Goal: Complete application form: Complete application form

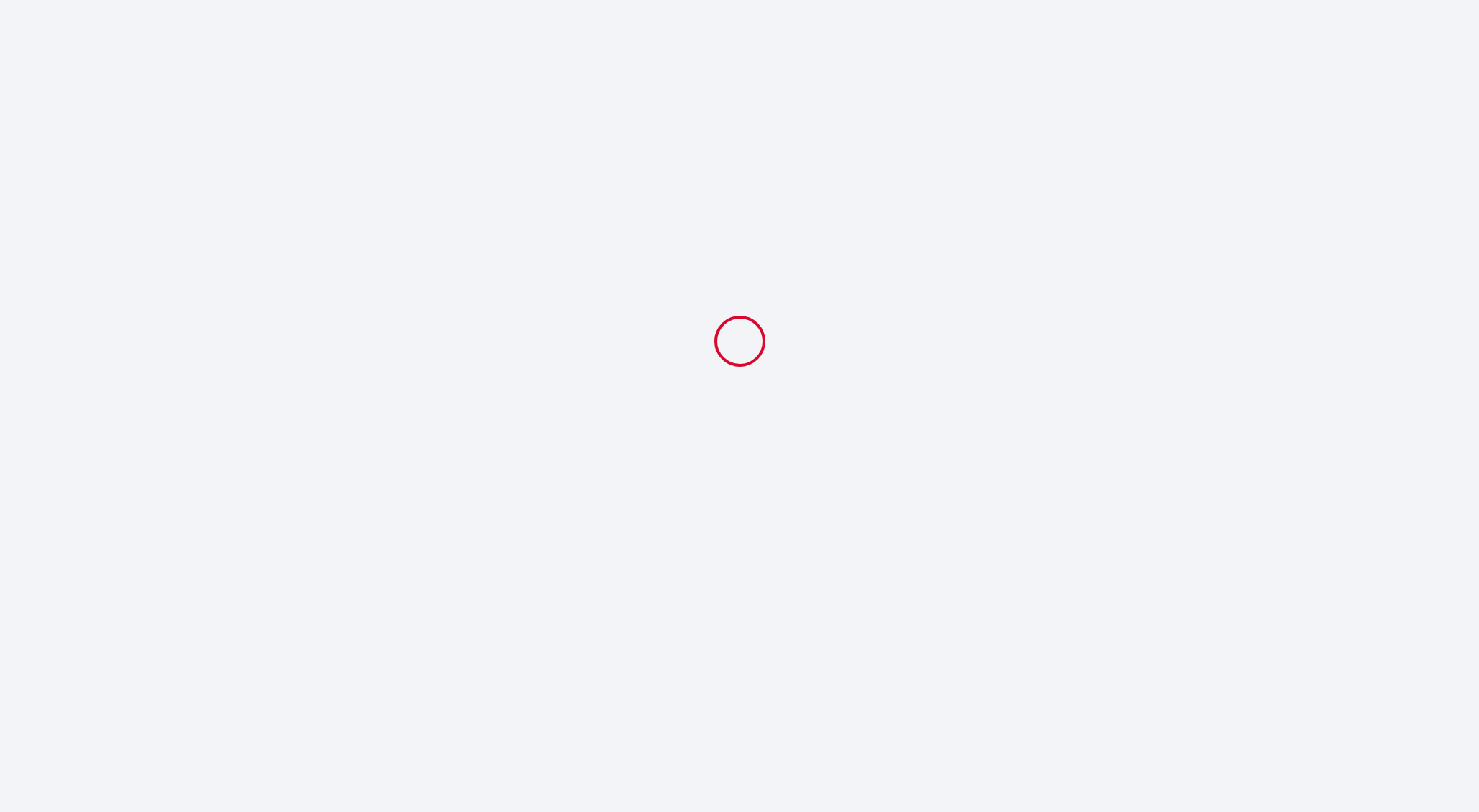
select select
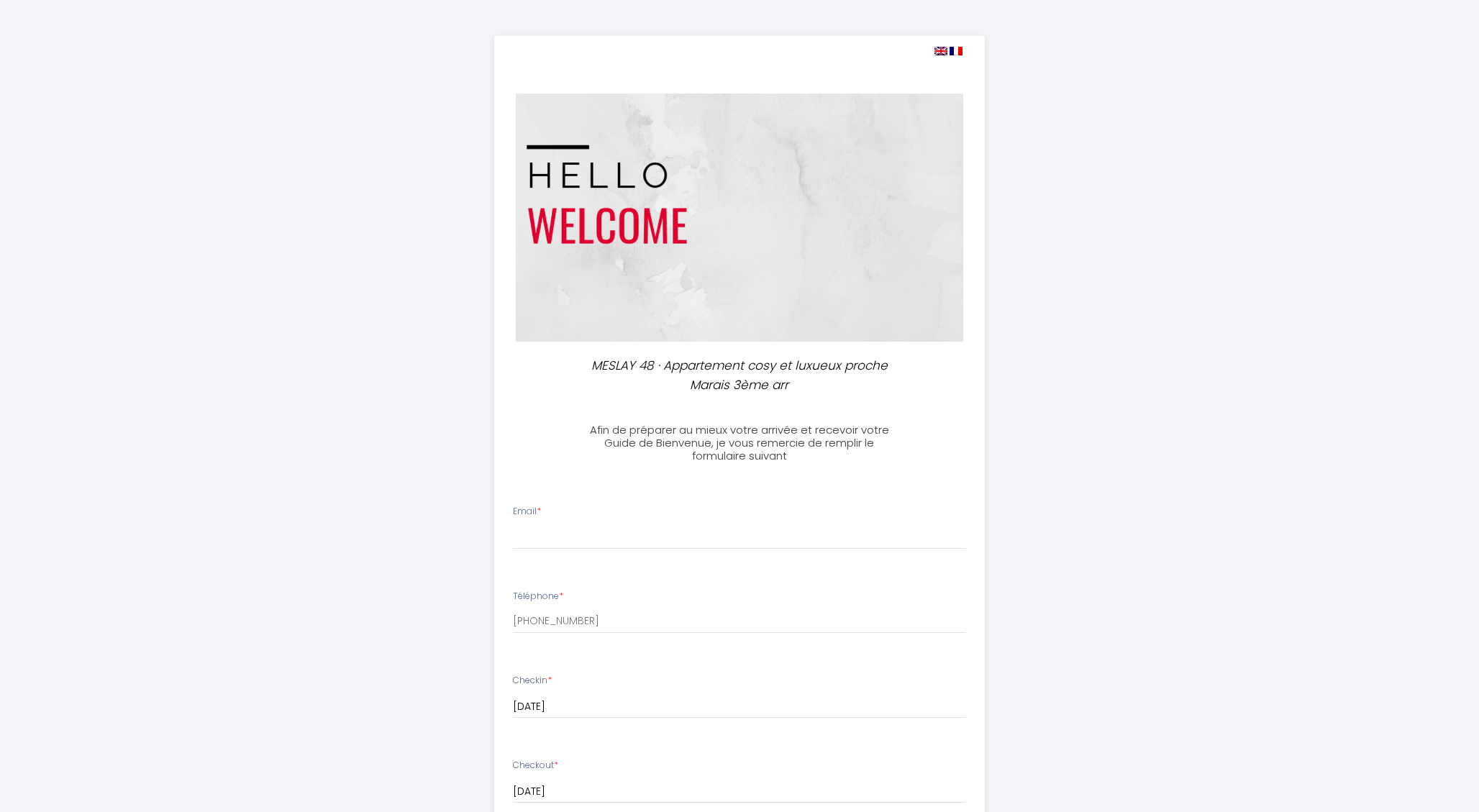
click at [699, 550] on li "Email *" at bounding box center [740, 534] width 490 height 76
click at [697, 537] on input "Email *" at bounding box center [740, 536] width 454 height 26
click at [670, 540] on input "Email *" at bounding box center [740, 536] width 454 height 26
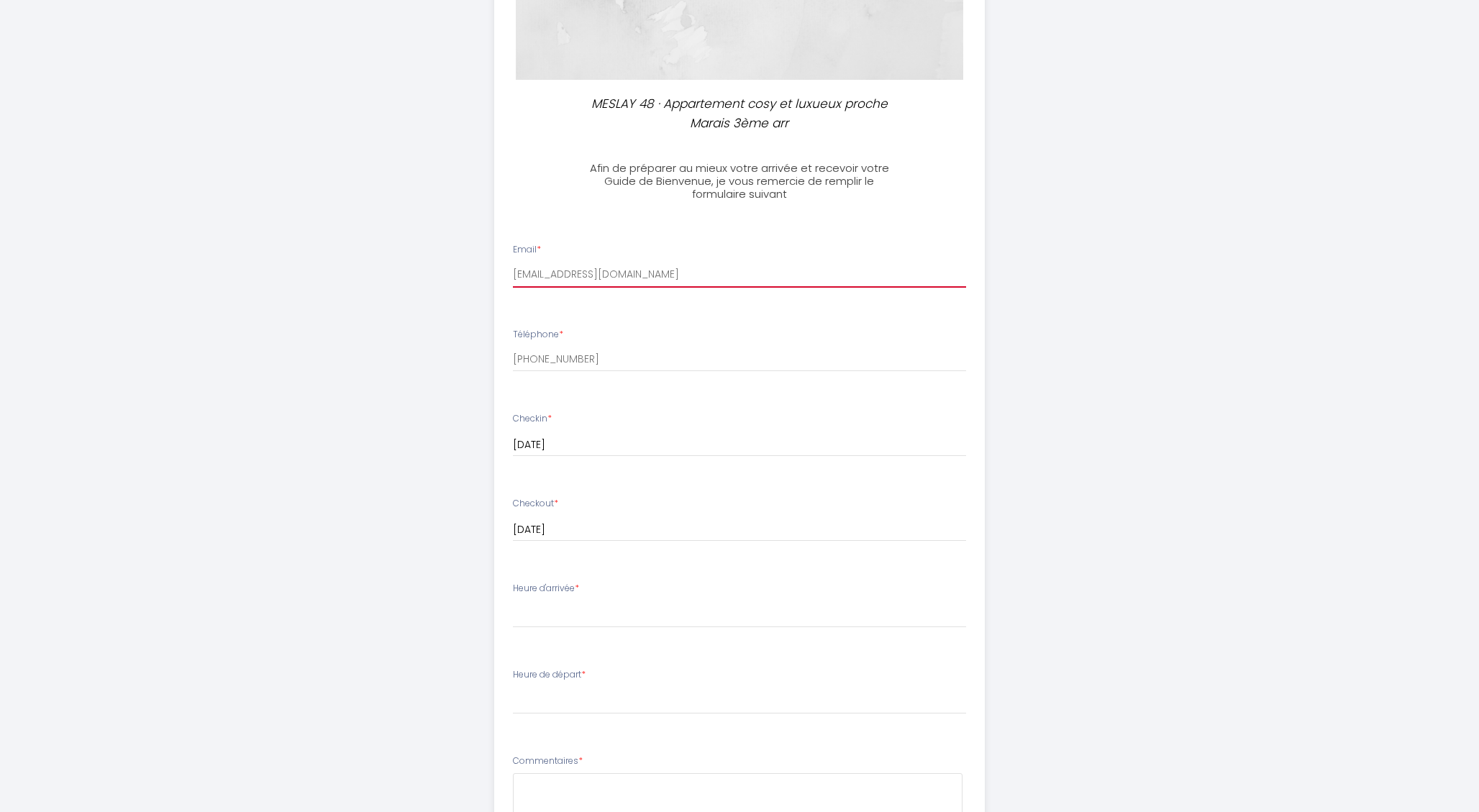
scroll to position [267, 0]
type input "[EMAIL_ADDRESS][DOMAIN_NAME]"
drag, startPoint x: 588, startPoint y: 578, endPoint x: 517, endPoint y: 582, distance: 71.1
click at [517, 582] on div "Heure d'arrivée * 14:00 14:30 15:00 15:30 16:00 16:30 17:00 17:30 18:00 18:30 1…" at bounding box center [740, 599] width 454 height 46
drag, startPoint x: 508, startPoint y: 582, endPoint x: 576, endPoint y: 582, distance: 68.0
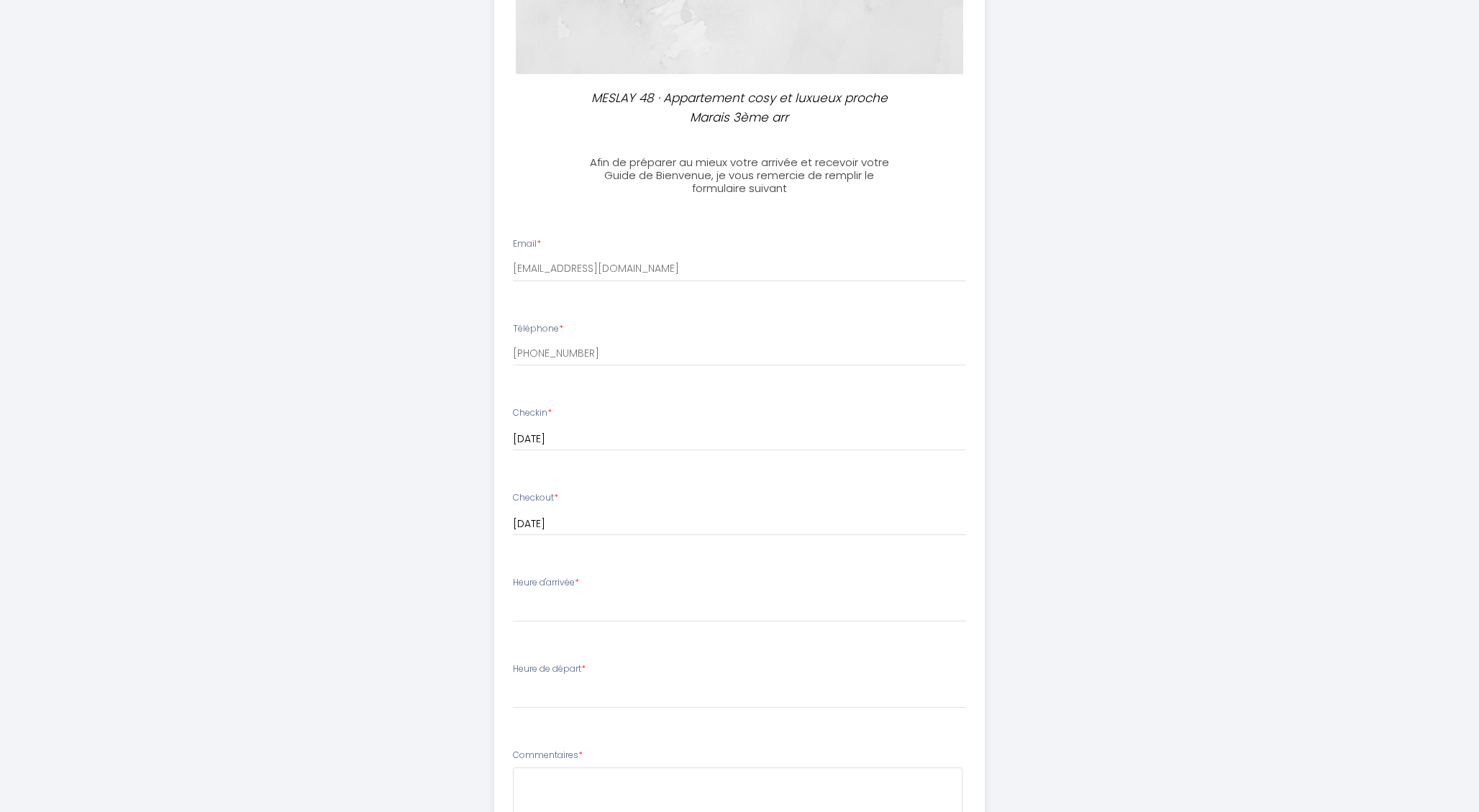
click at [576, 582] on li "Heure d'arrivée * 14:00 14:30 15:00 15:30 16:00 16:30 17:00 17:30 18:00 18:30 1…" at bounding box center [740, 606] width 490 height 78
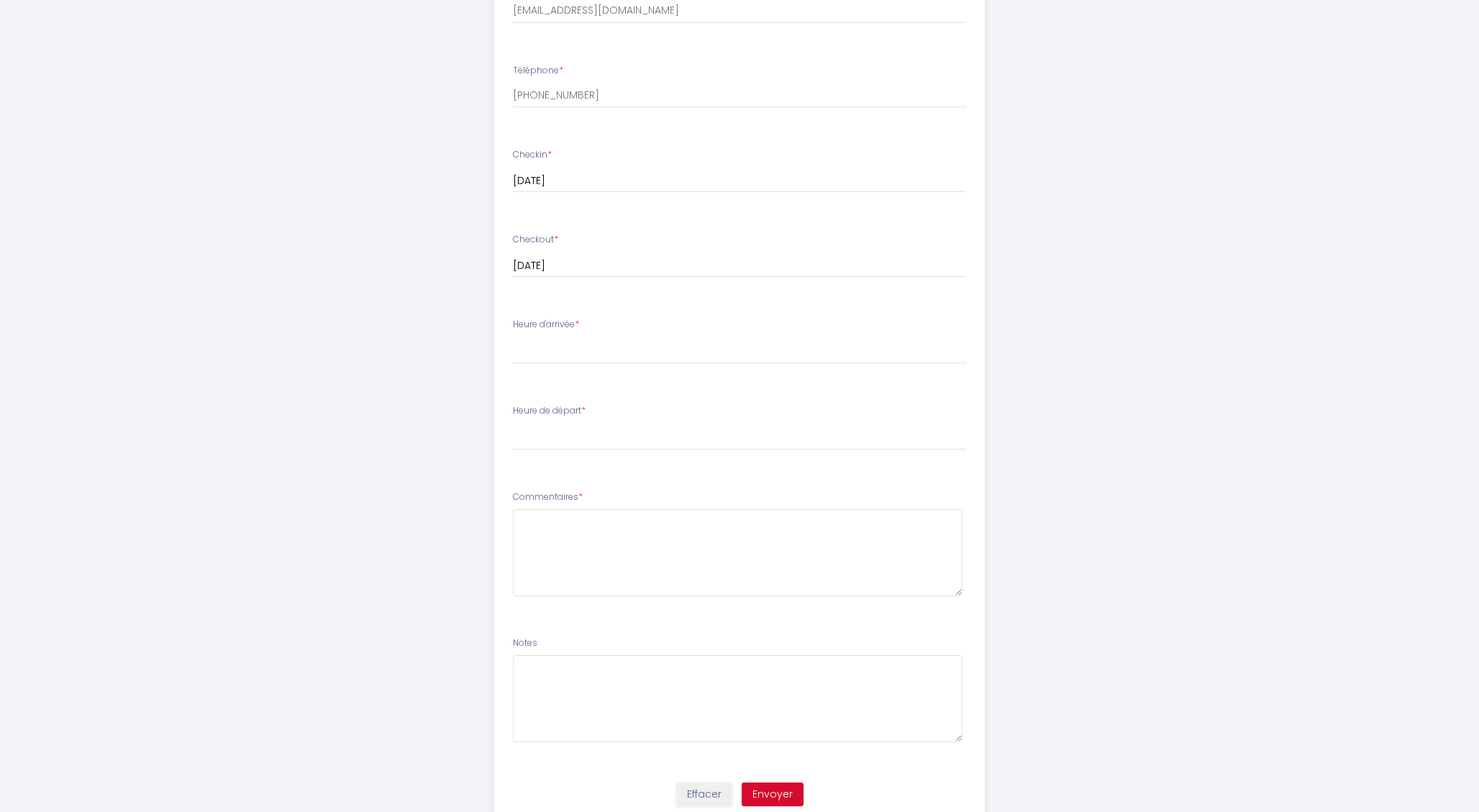
scroll to position [571, 0]
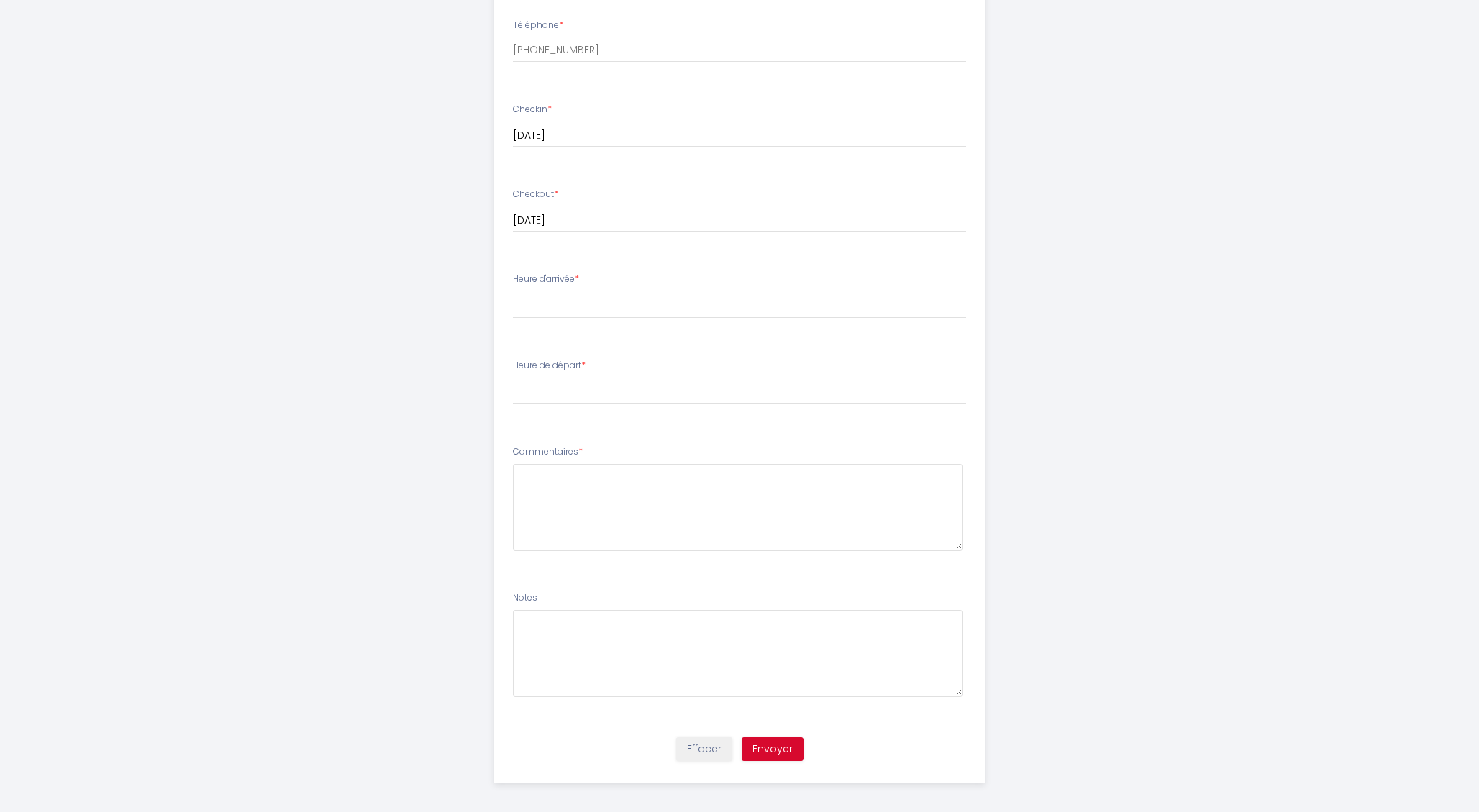
click at [657, 456] on div "Commentaires *" at bounding box center [740, 498] width 454 height 106
click at [657, 499] on textarea at bounding box center [738, 507] width 451 height 87
click at [645, 304] on select "14:00 14:30 15:00 15:30 16:00 16:30 17:00 17:30 18:00 18:30 19:00 19:30 20:00 2…" at bounding box center [740, 304] width 454 height 27
select select "21:30"
click at [513, 291] on select "14:00 14:30 15:00 15:30 16:00 16:30 17:00 17:30 18:00 18:30 19:00 19:30 20:00 2…" at bounding box center [740, 304] width 454 height 27
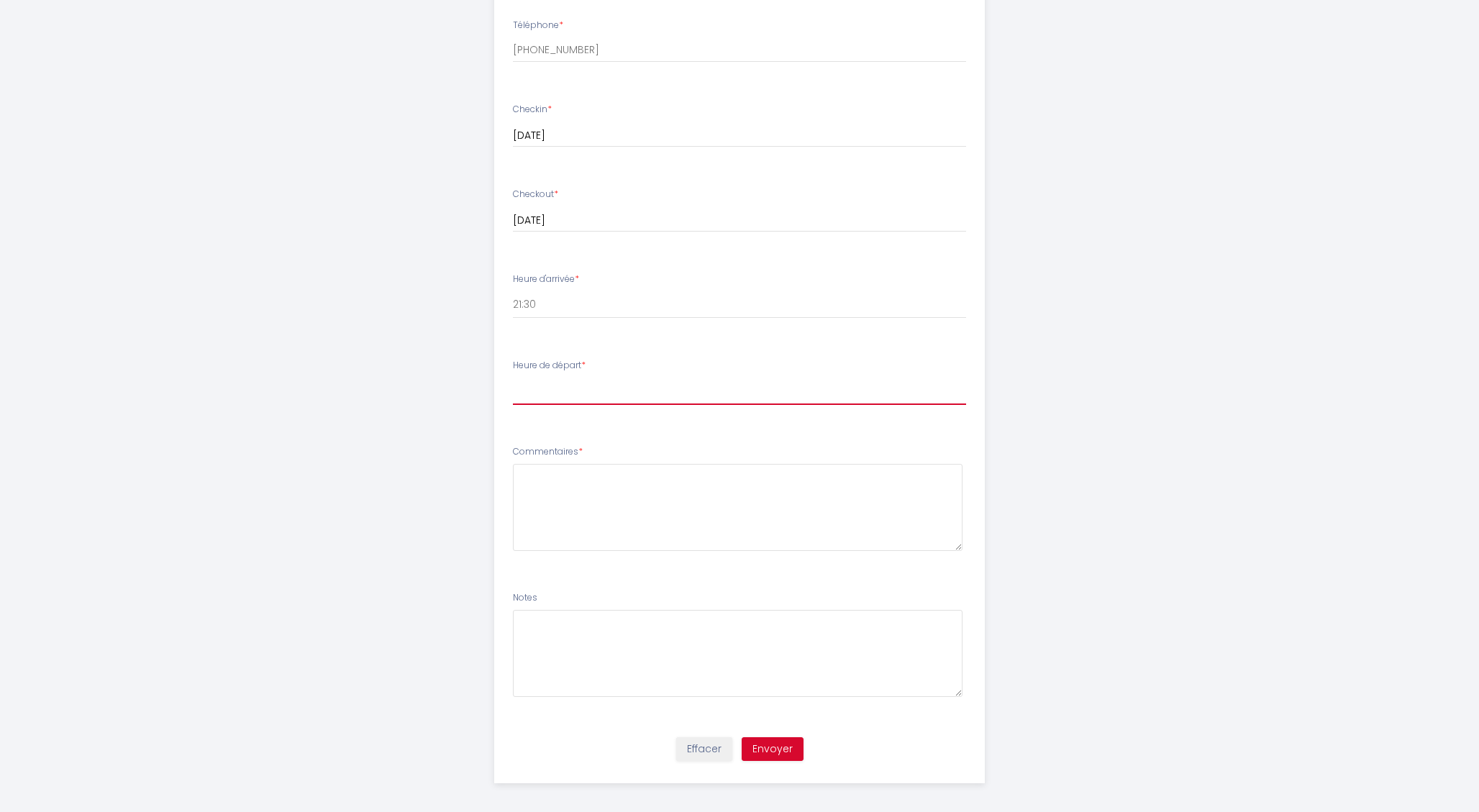
click at [594, 402] on select "00:00 00:30 01:00 01:30 02:00 02:30 03:00 03:30 04:00 04:30 05:00 05:30 06:00 0…" at bounding box center [740, 391] width 454 height 27
select select "11:00"
click at [513, 378] on select "00:00 00:30 01:00 01:30 02:00 02:30 03:00 03:30 04:00 04:30 05:00 05:30 06:00 0…" at bounding box center [740, 391] width 454 height 27
click at [1013, 383] on div "MESLAY 48 · Appartement cosy et luxueux proche Marais 3ème arr Afin de préparer…" at bounding box center [740, 124] width 737 height 1391
click at [874, 393] on select "00:00 00:30 01:00 01:30 02:00 02:30 03:00 03:30 04:00 04:30 05:00 05:30 06:00 0…" at bounding box center [740, 391] width 454 height 27
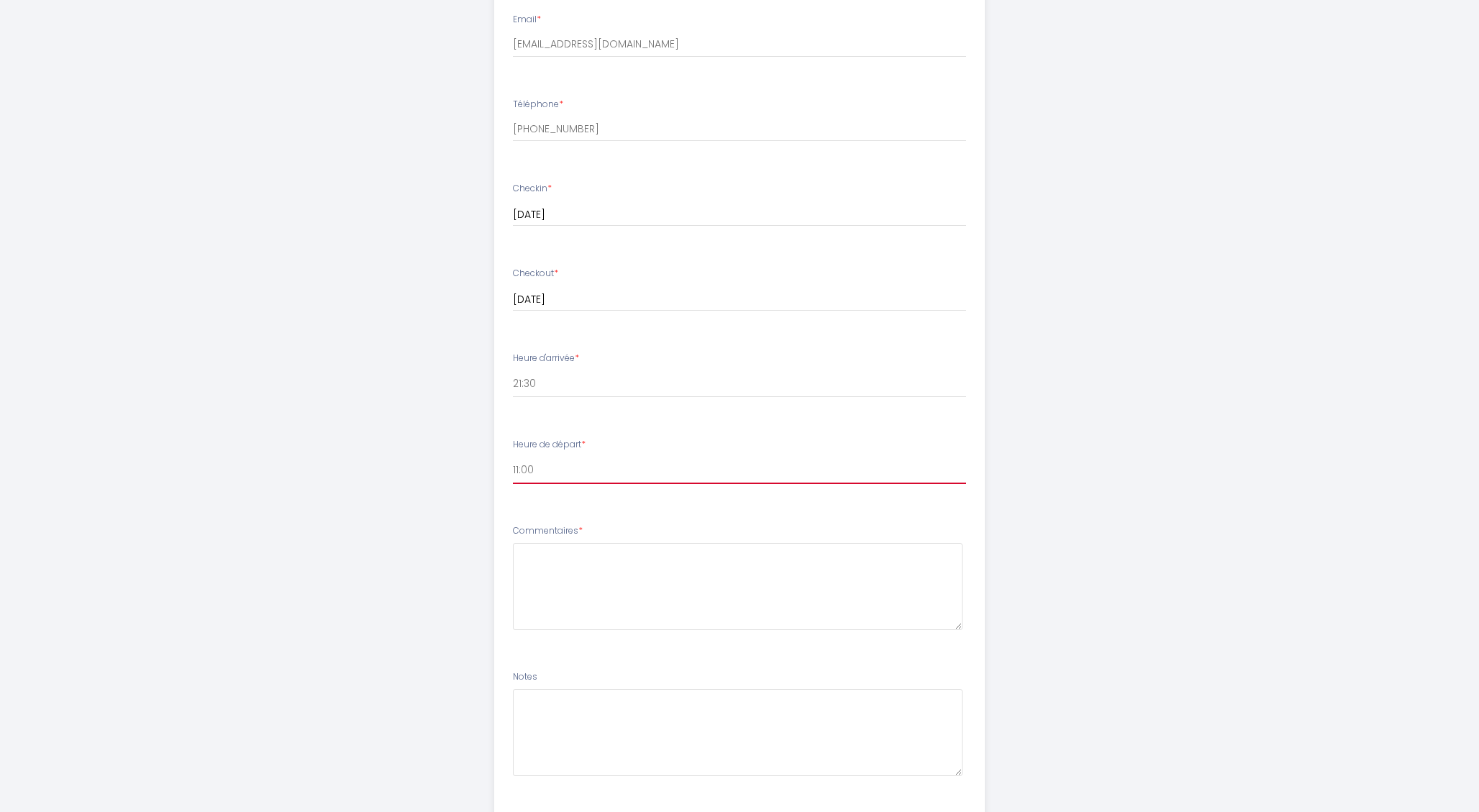
scroll to position [559, 0]
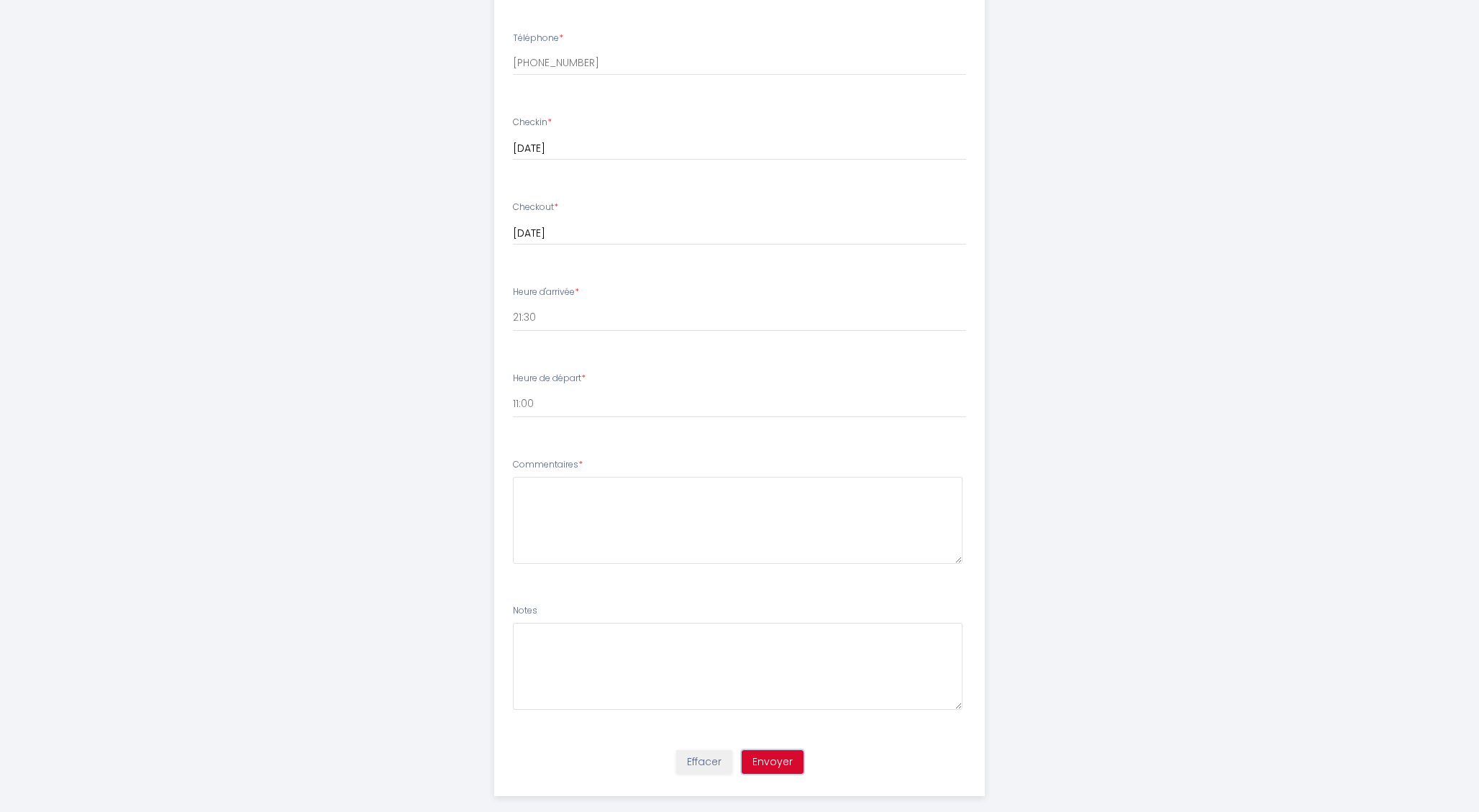
click at [780, 764] on button "Envoyer" at bounding box center [773, 762] width 62 height 24
click at [788, 532] on textarea at bounding box center [738, 520] width 451 height 87
drag, startPoint x: 581, startPoint y: 468, endPoint x: 507, endPoint y: 469, distance: 74.0
click at [507, 469] on li "Commentaires *" at bounding box center [740, 518] width 490 height 137
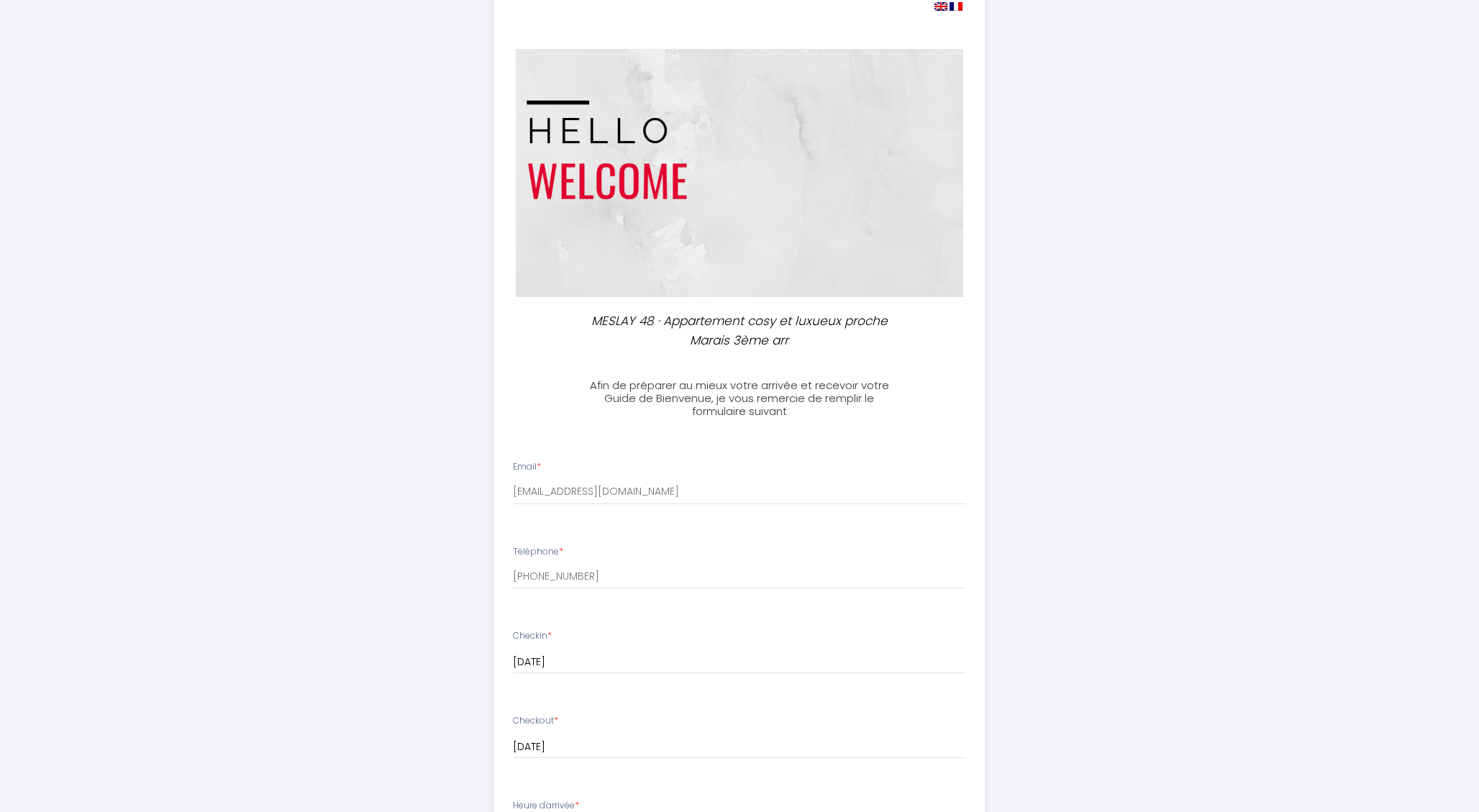
scroll to position [0, 0]
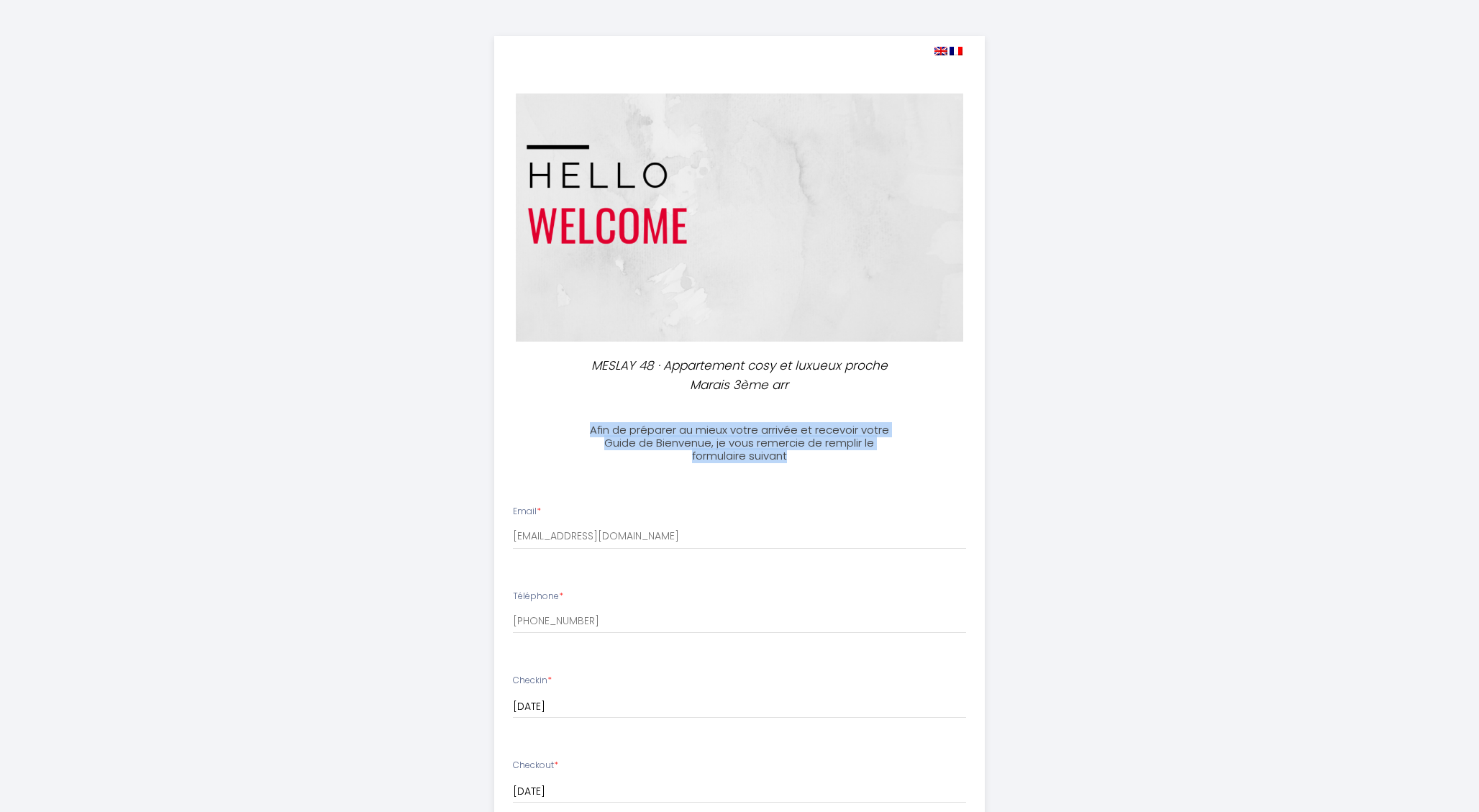
drag, startPoint x: 805, startPoint y: 454, endPoint x: 573, endPoint y: 425, distance: 233.8
click at [573, 425] on div "Afin de préparer au mieux votre arrivée et recevoir votre Guide de Bienvenue, j…" at bounding box center [739, 436] width 339 height 53
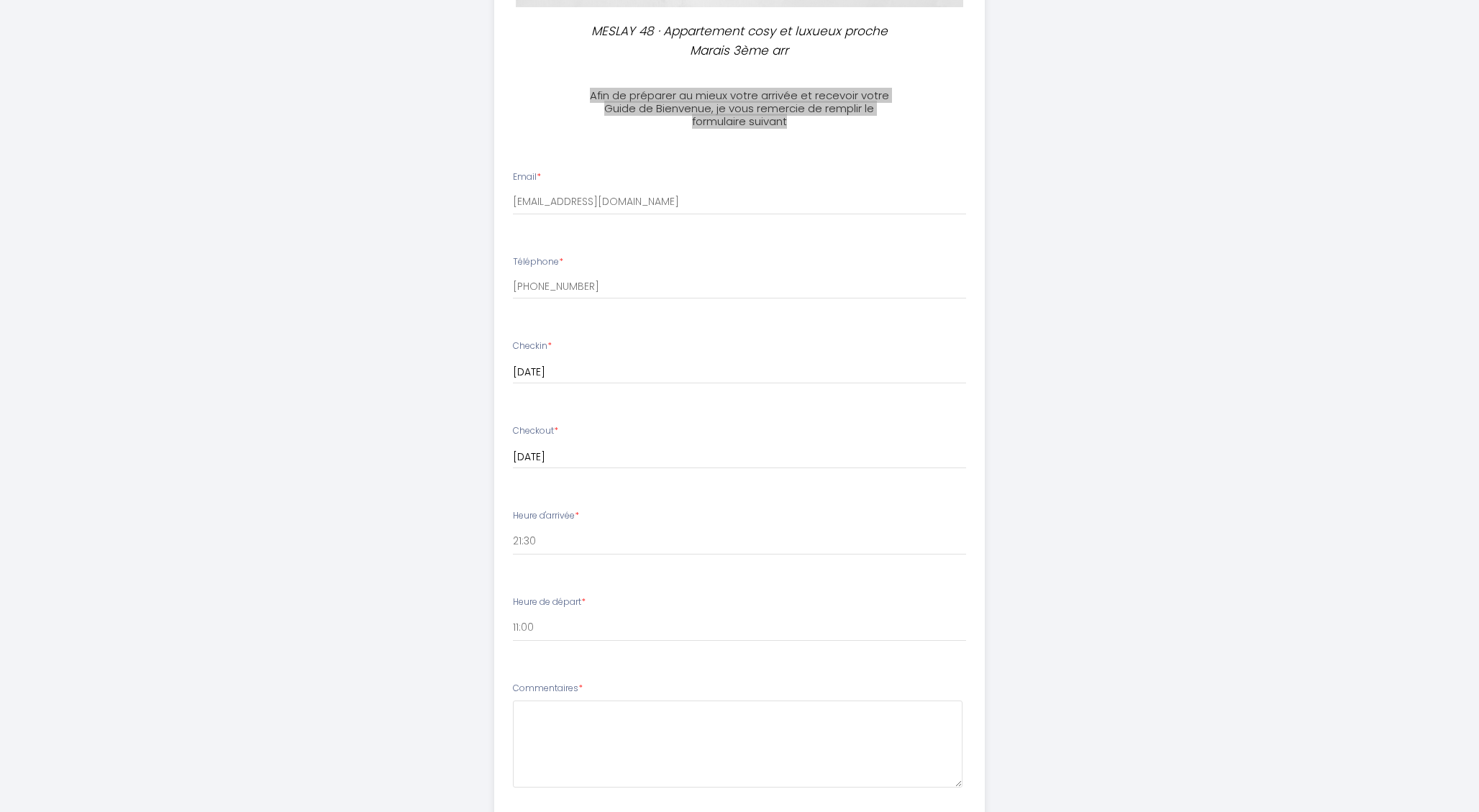
scroll to position [579, 0]
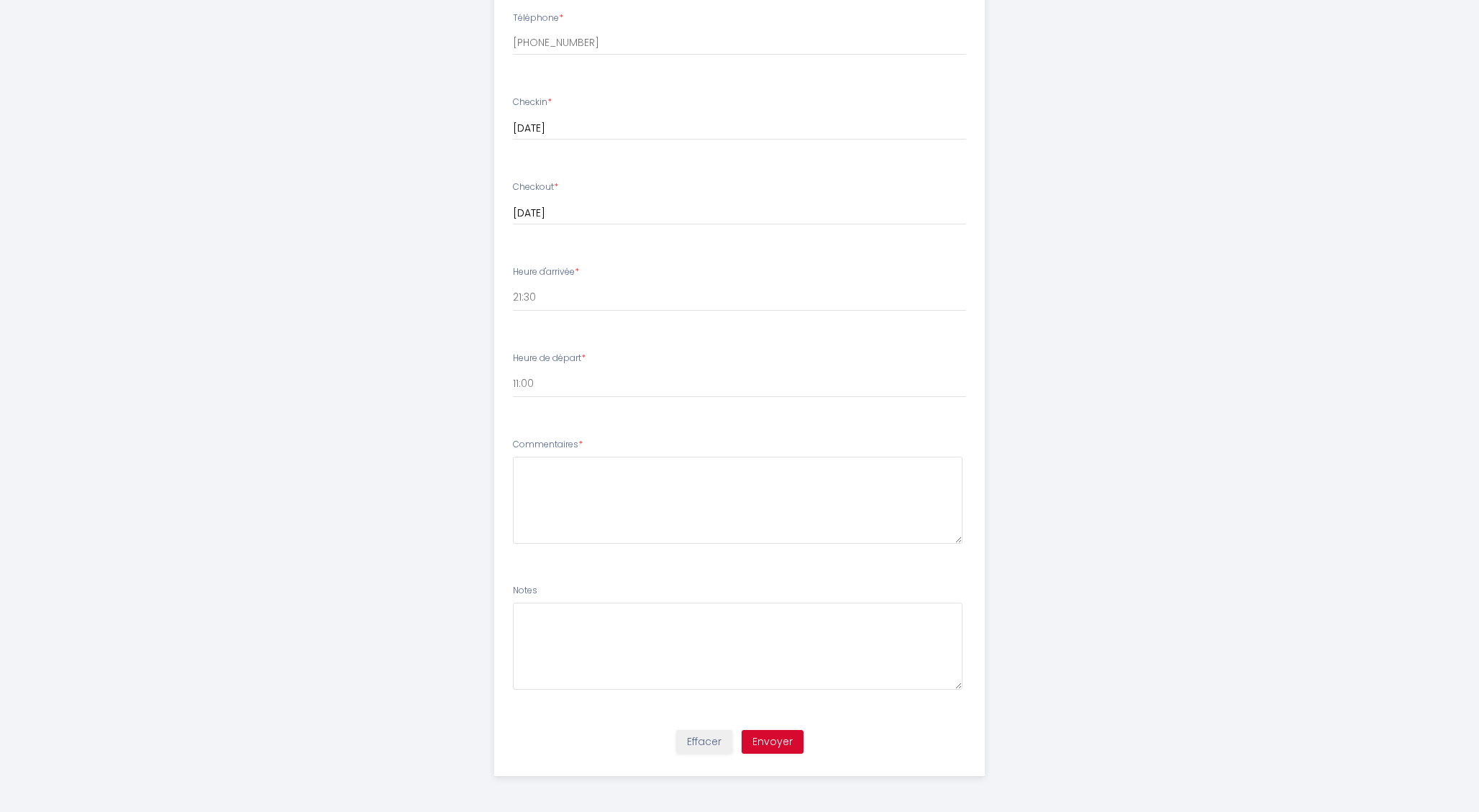
click at [755, 545] on li "Commentaires *" at bounding box center [740, 498] width 490 height 137
click at [751, 490] on textarea at bounding box center [738, 500] width 451 height 87
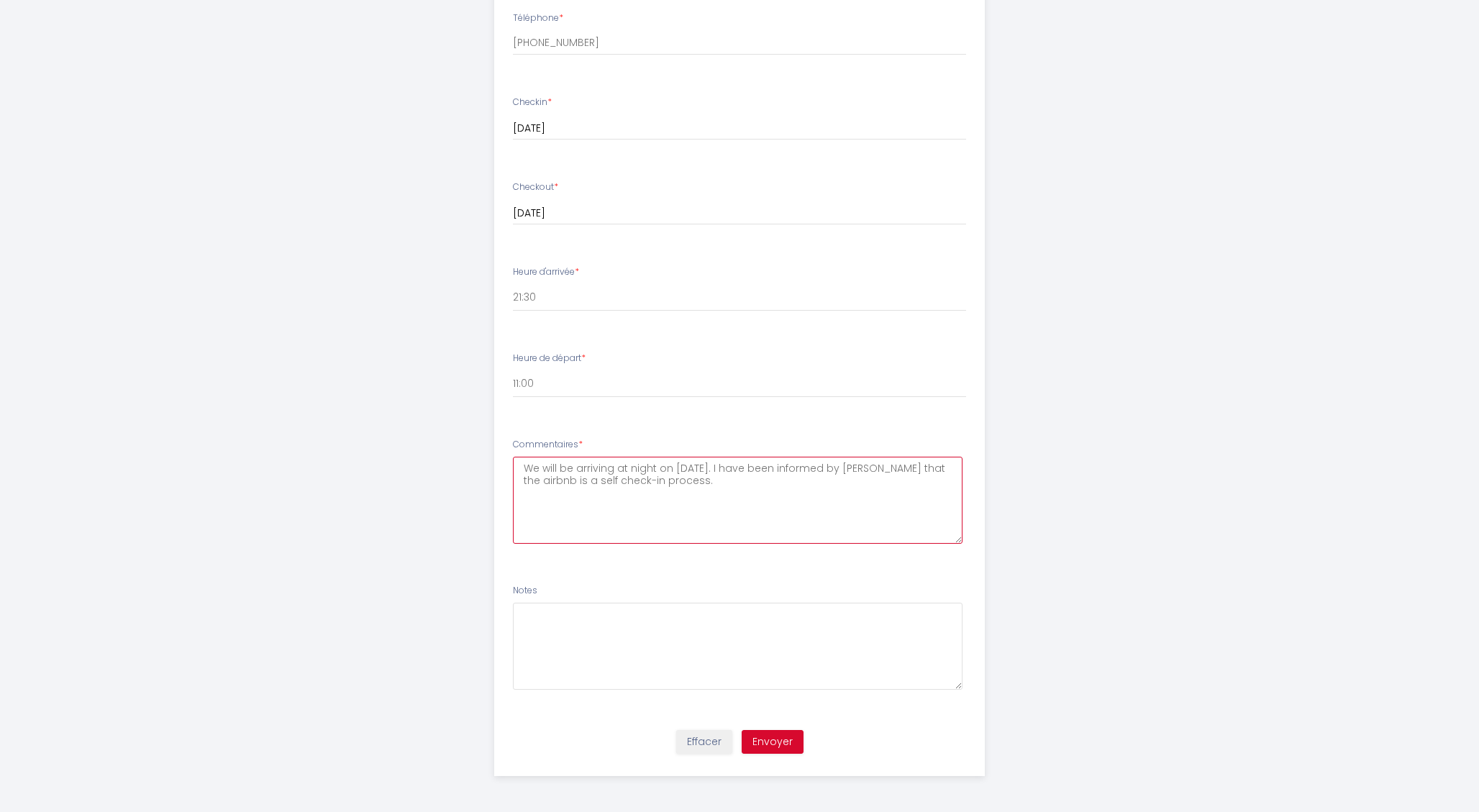
type textarea "We will be arriving at night on [DATE]. I have been informed by [PERSON_NAME] t…"
click at [762, 742] on button "Envoyer" at bounding box center [773, 742] width 62 height 24
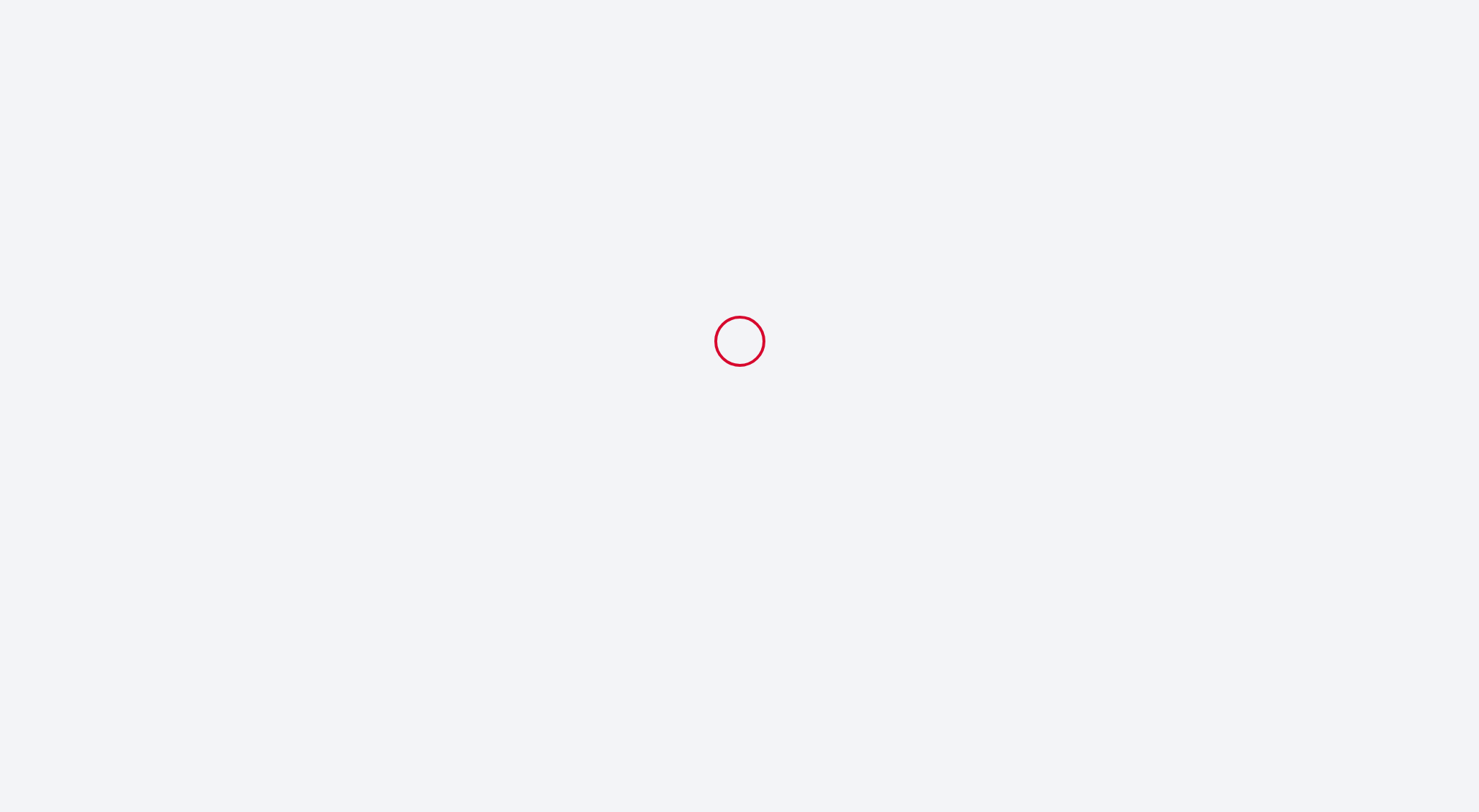
select select "21:30"
select select "11:00"
